Goal: Task Accomplishment & Management: Use online tool/utility

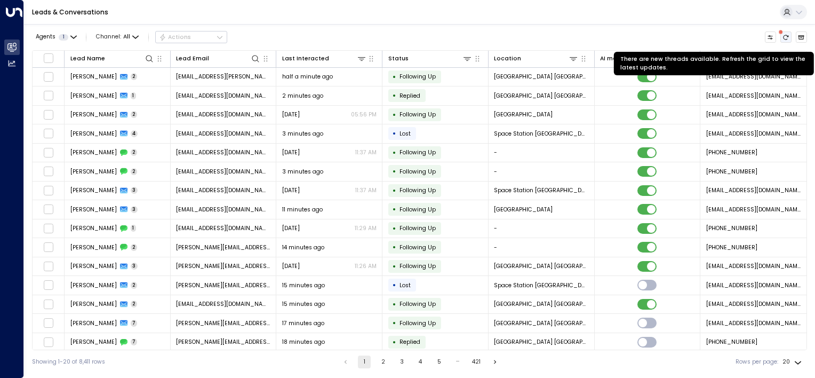
click at [789, 36] on icon "There are new threads available. Refresh the grid to view the latest updates." at bounding box center [786, 37] width 5 height 5
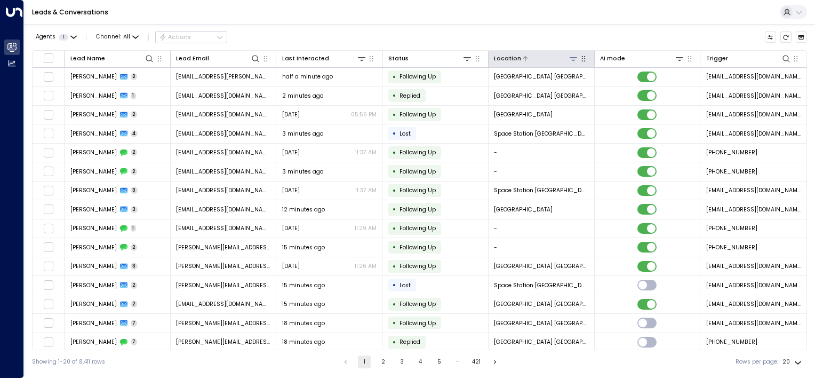
click at [569, 62] on icon at bounding box center [573, 58] width 9 height 9
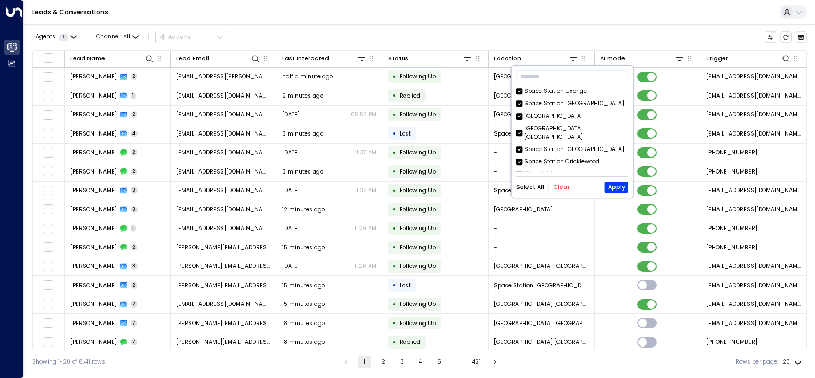
click at [558, 184] on button "Clear" at bounding box center [561, 187] width 17 height 6
click at [554, 145] on div "[GEOGRAPHIC_DATA] [GEOGRAPHIC_DATA] [GEOGRAPHIC_DATA] [GEOGRAPHIC_DATA] [GEOGRA…" at bounding box center [573, 129] width 112 height 84
click at [545, 145] on div "Space Station [GEOGRAPHIC_DATA]" at bounding box center [575, 149] width 100 height 9
click at [612, 189] on button "Apply" at bounding box center [616, 187] width 23 height 11
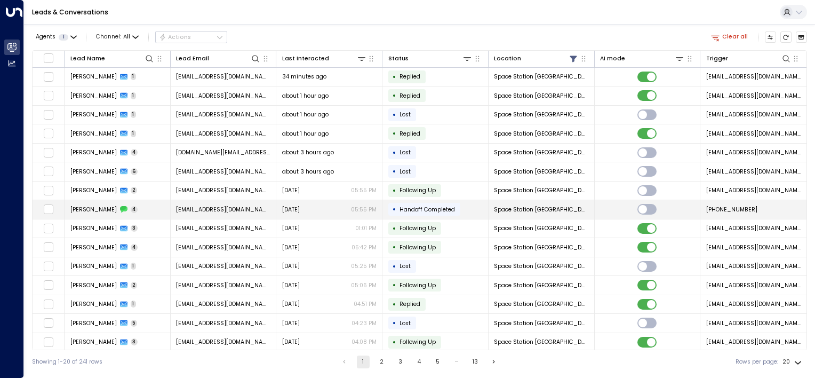
click at [127, 208] on icon at bounding box center [123, 210] width 7 height 6
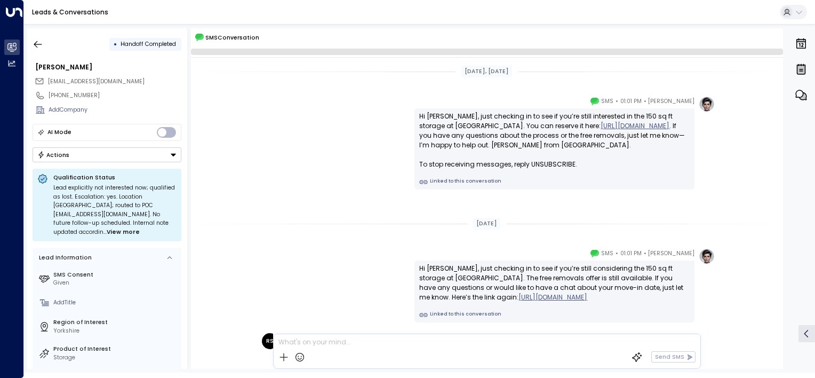
scroll to position [149, 0]
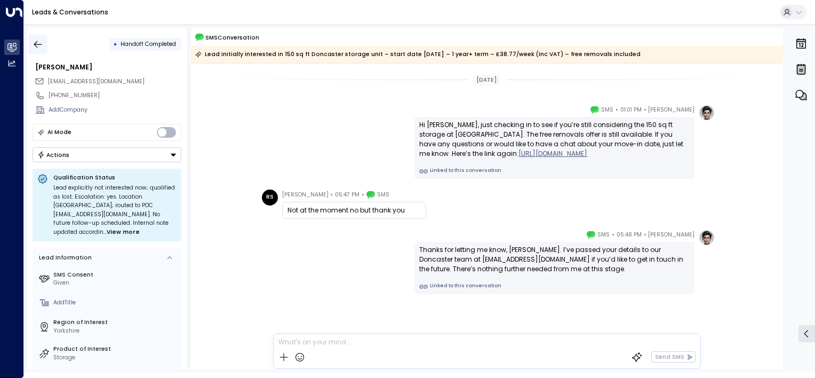
click at [37, 48] on icon "button" at bounding box center [38, 44] width 11 height 11
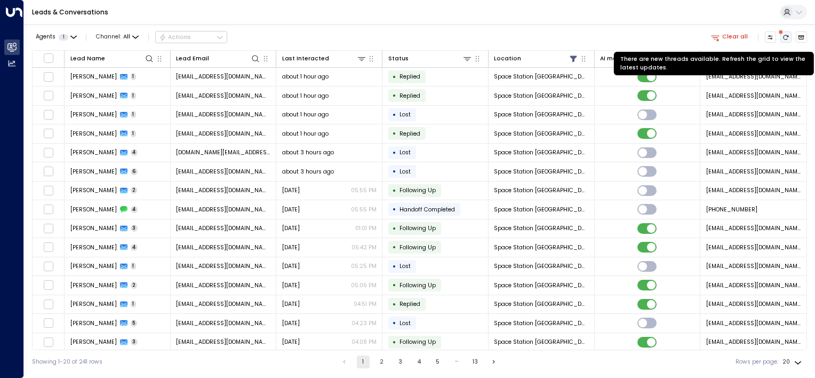
click at [787, 39] on icon "There are new threads available. Refresh the grid to view the latest updates." at bounding box center [786, 37] width 5 height 5
